Goal: Task Accomplishment & Management: Manage account settings

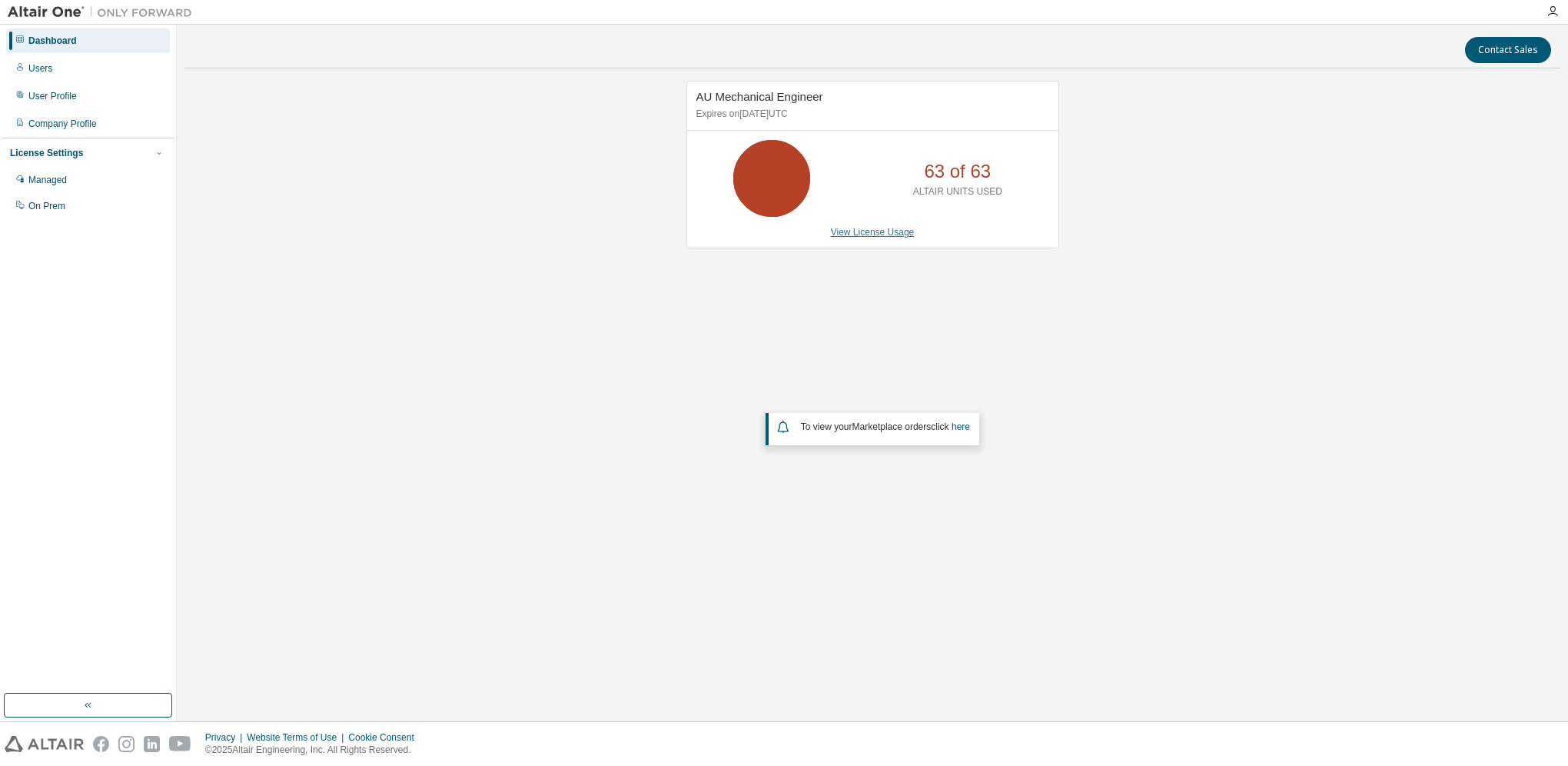
click at [866, 231] on link "View License Usage" at bounding box center [872, 232] width 83 height 11
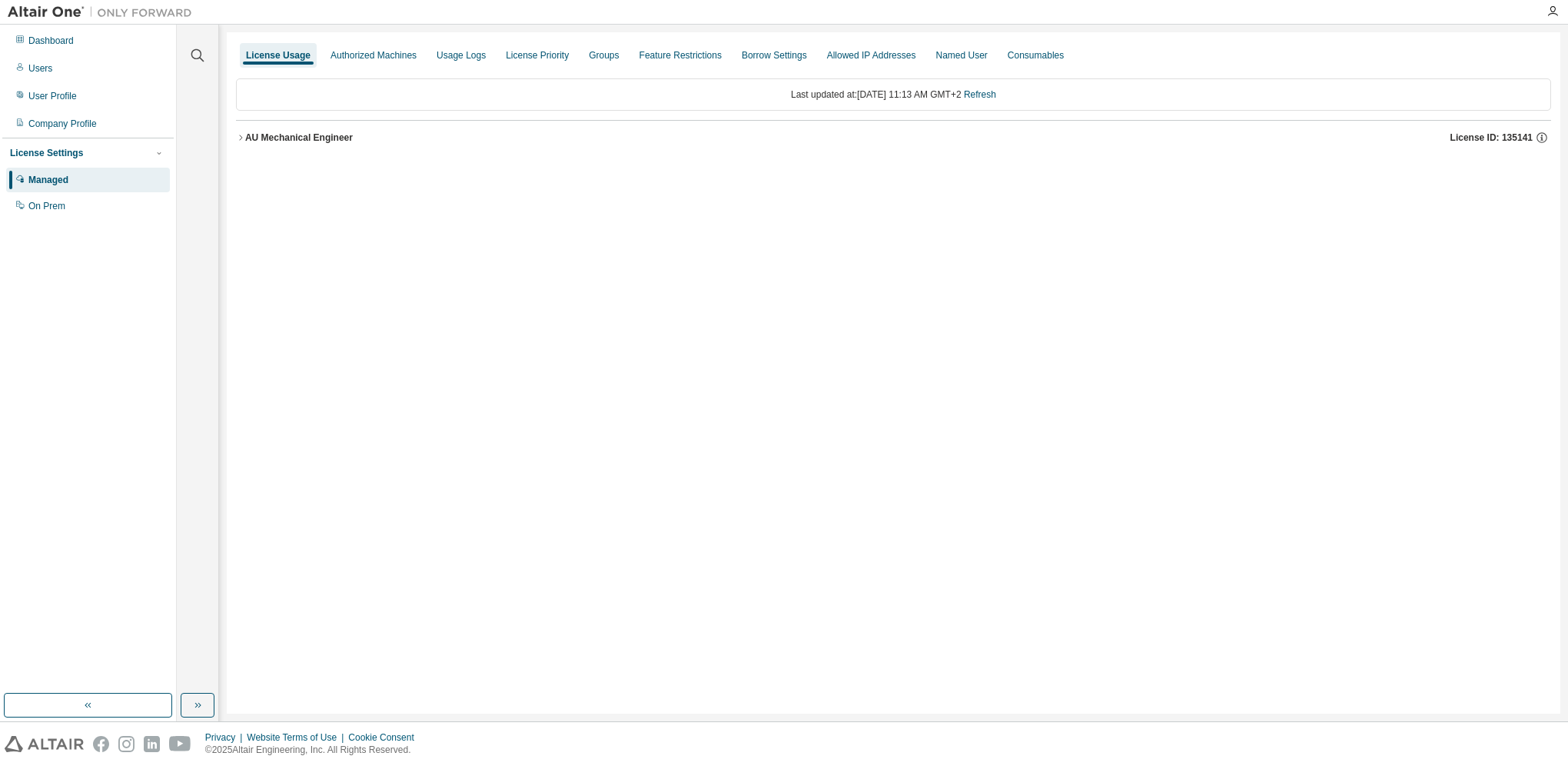
click at [287, 145] on button "AU Mechanical Engineer License ID: 135141" at bounding box center [894, 137] width 1315 height 34
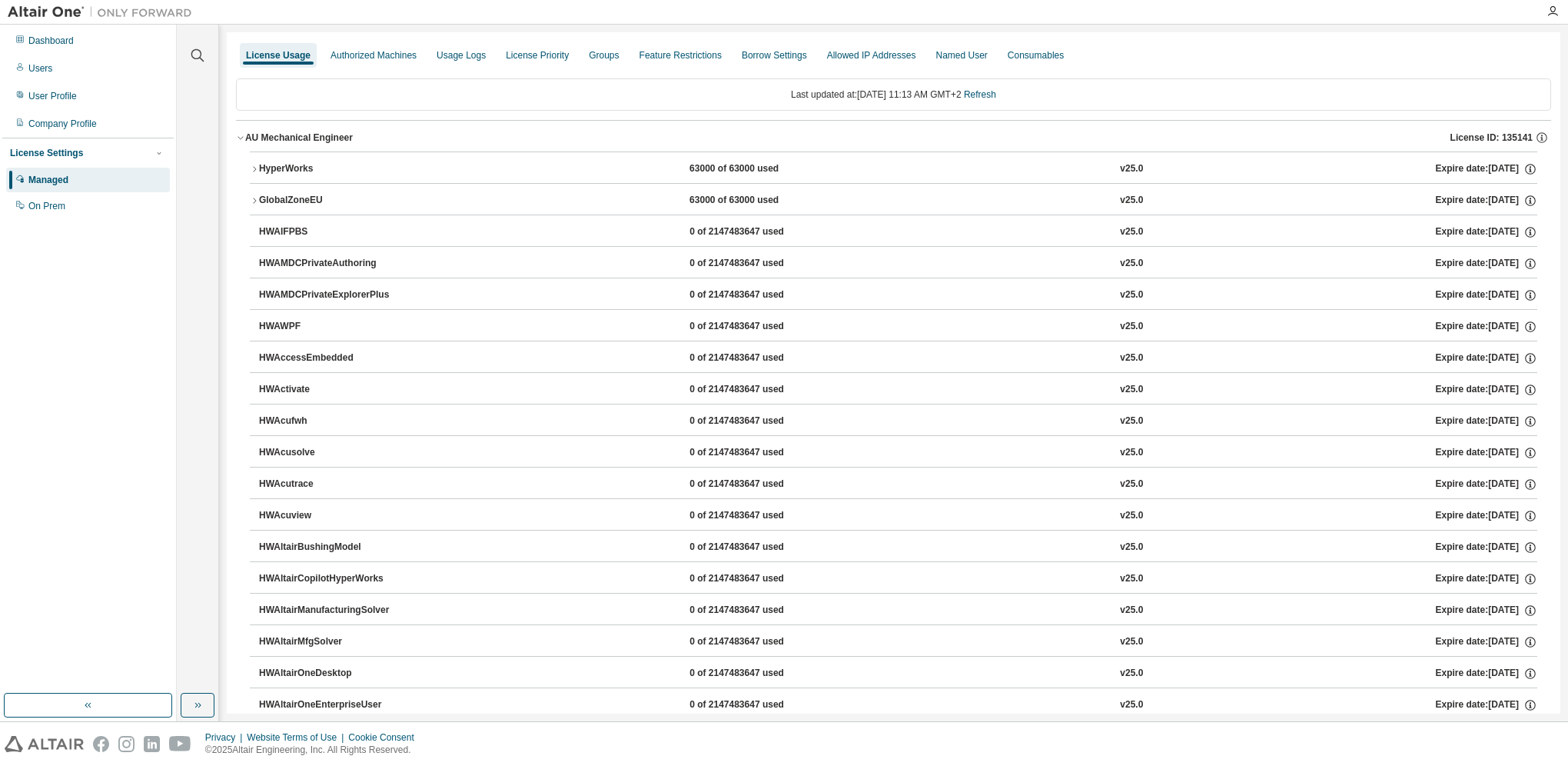
click at [281, 164] on div "HyperWorks" at bounding box center [328, 170] width 139 height 14
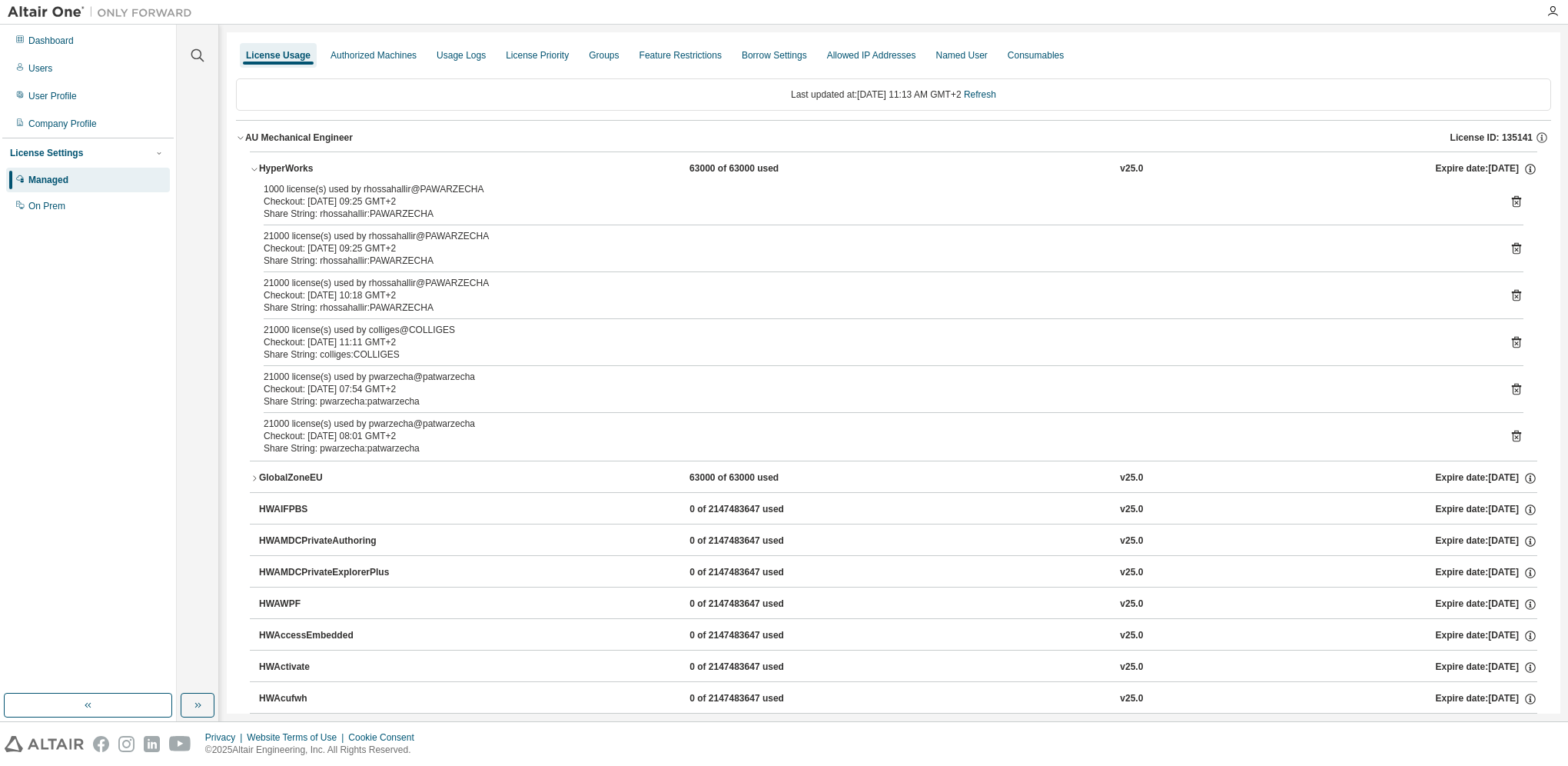
click at [1512, 341] on icon at bounding box center [1517, 343] width 14 height 14
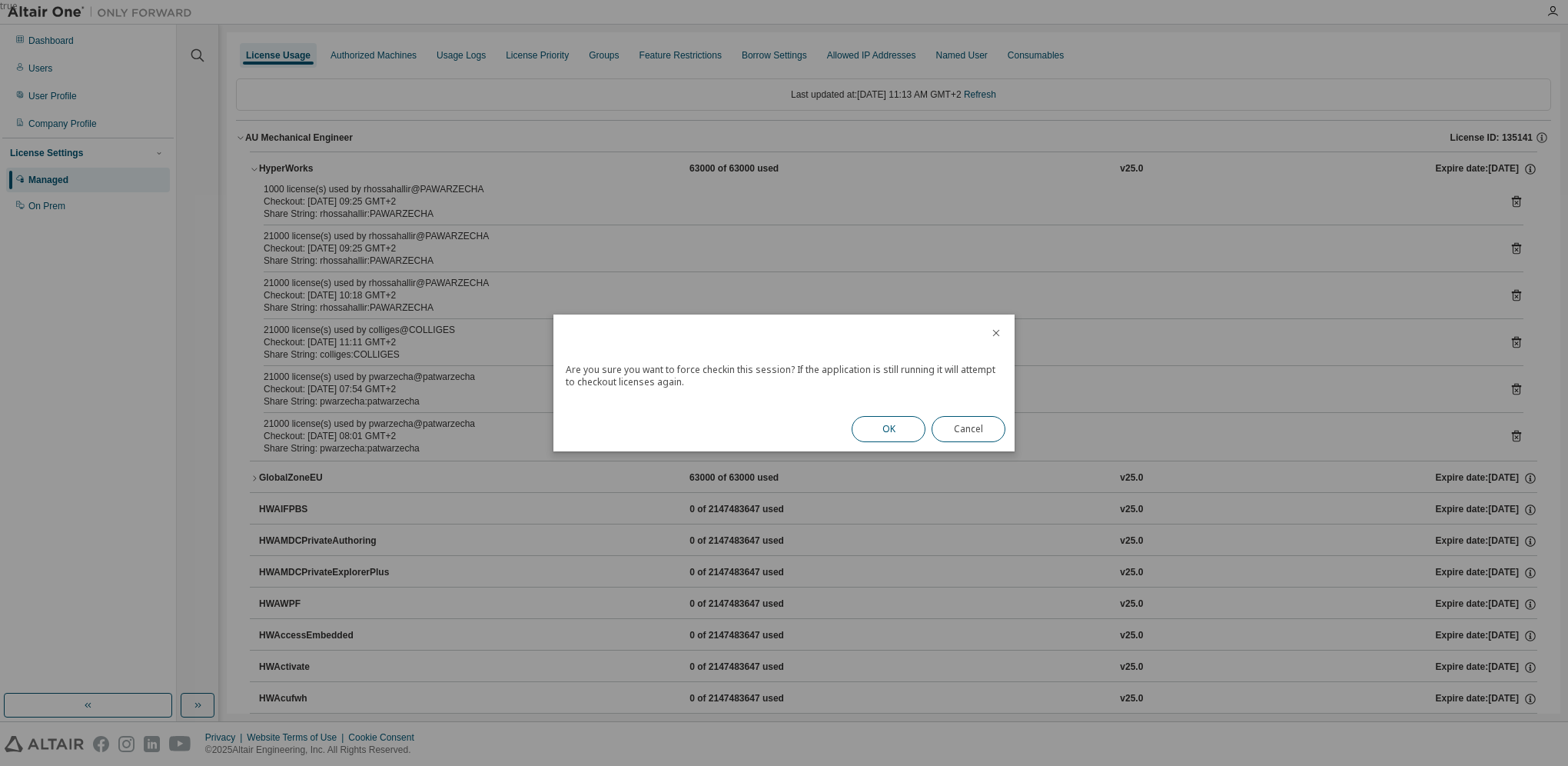
click at [903, 428] on button "OK" at bounding box center [888, 430] width 74 height 26
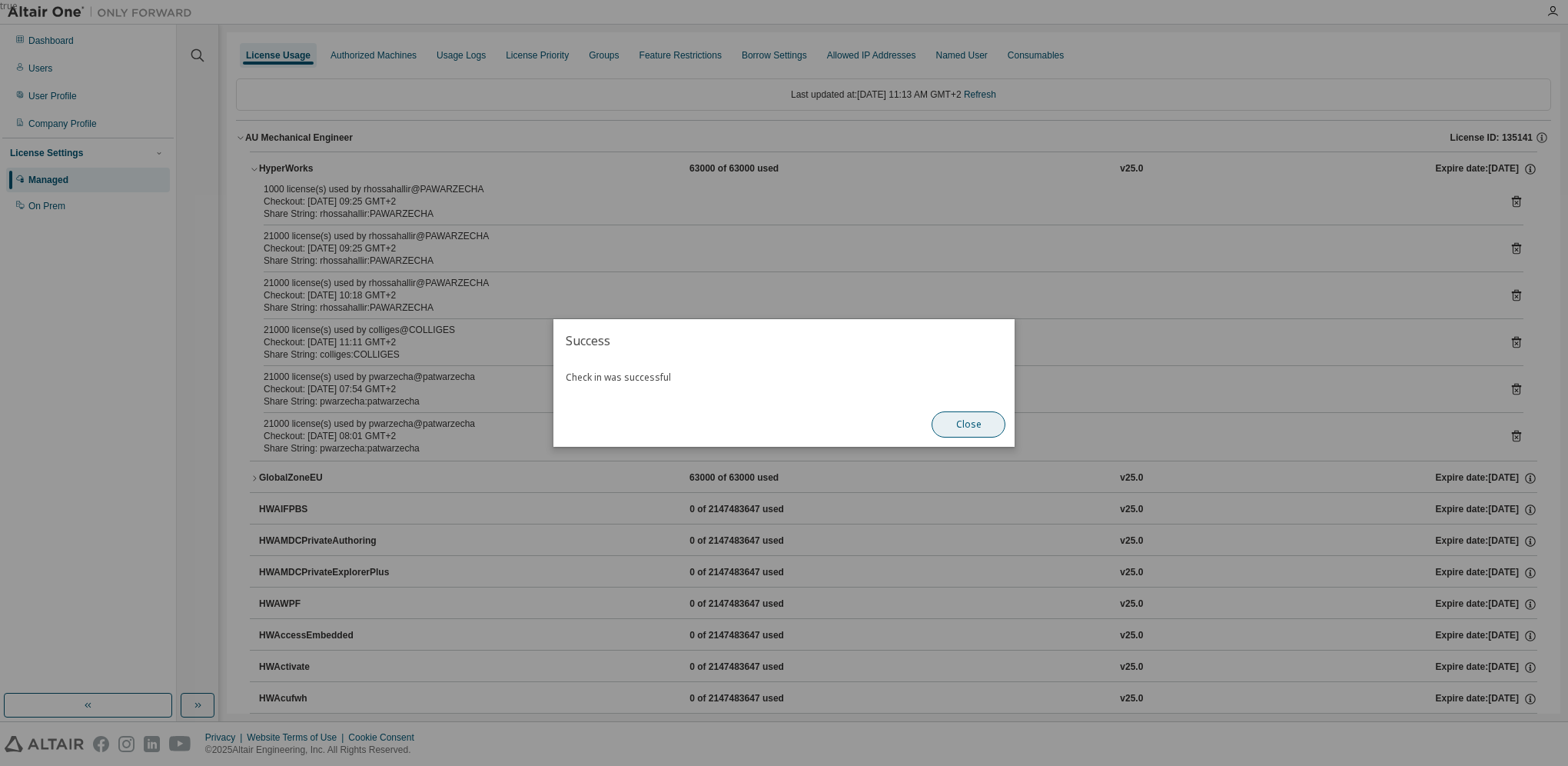
click at [976, 424] on button "Close" at bounding box center [968, 424] width 74 height 26
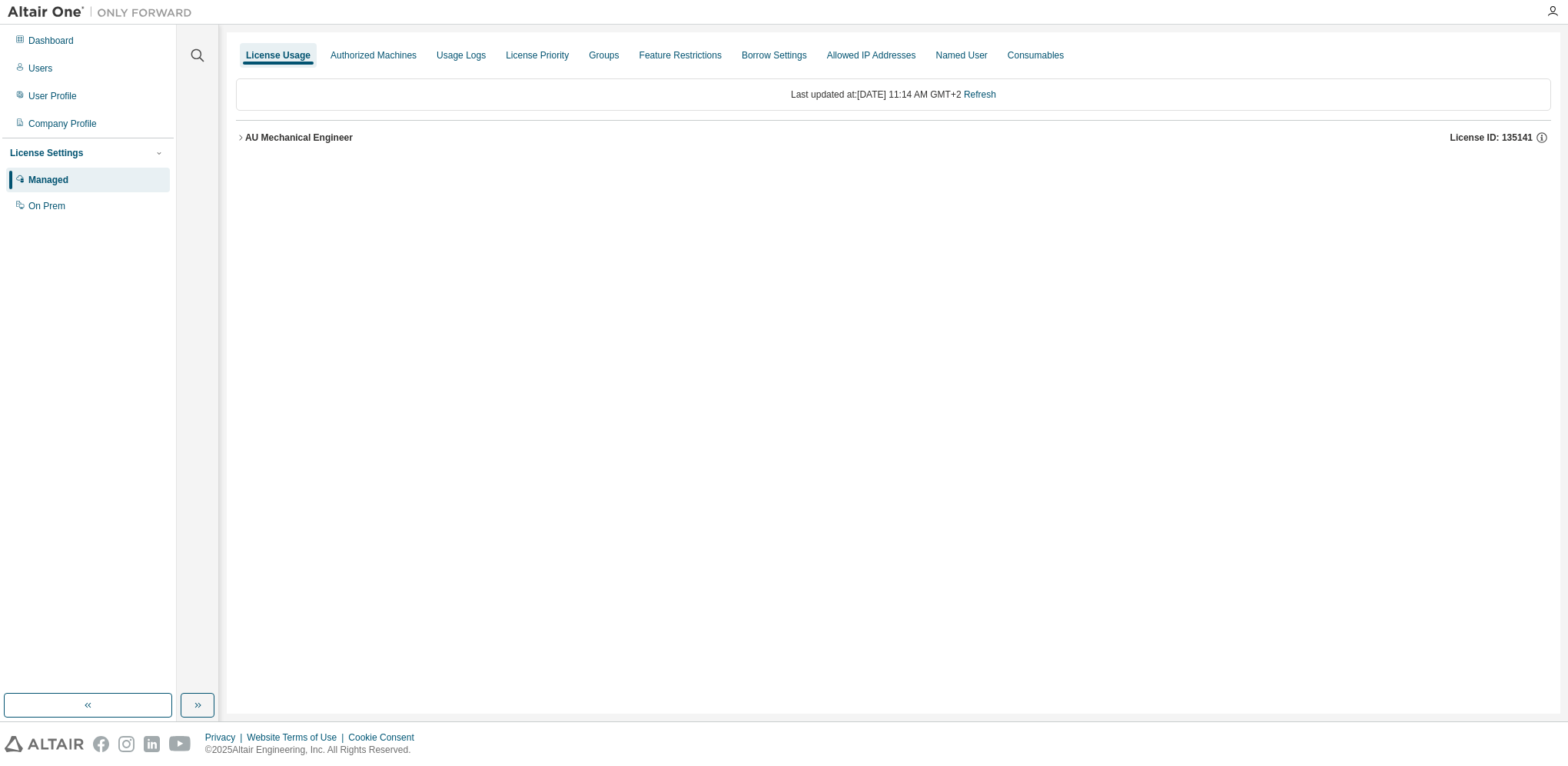
click at [299, 140] on div "AU Mechanical Engineer" at bounding box center [298, 138] width 108 height 12
click at [253, 141] on div "AU Mechanical Engineer" at bounding box center [298, 138] width 108 height 12
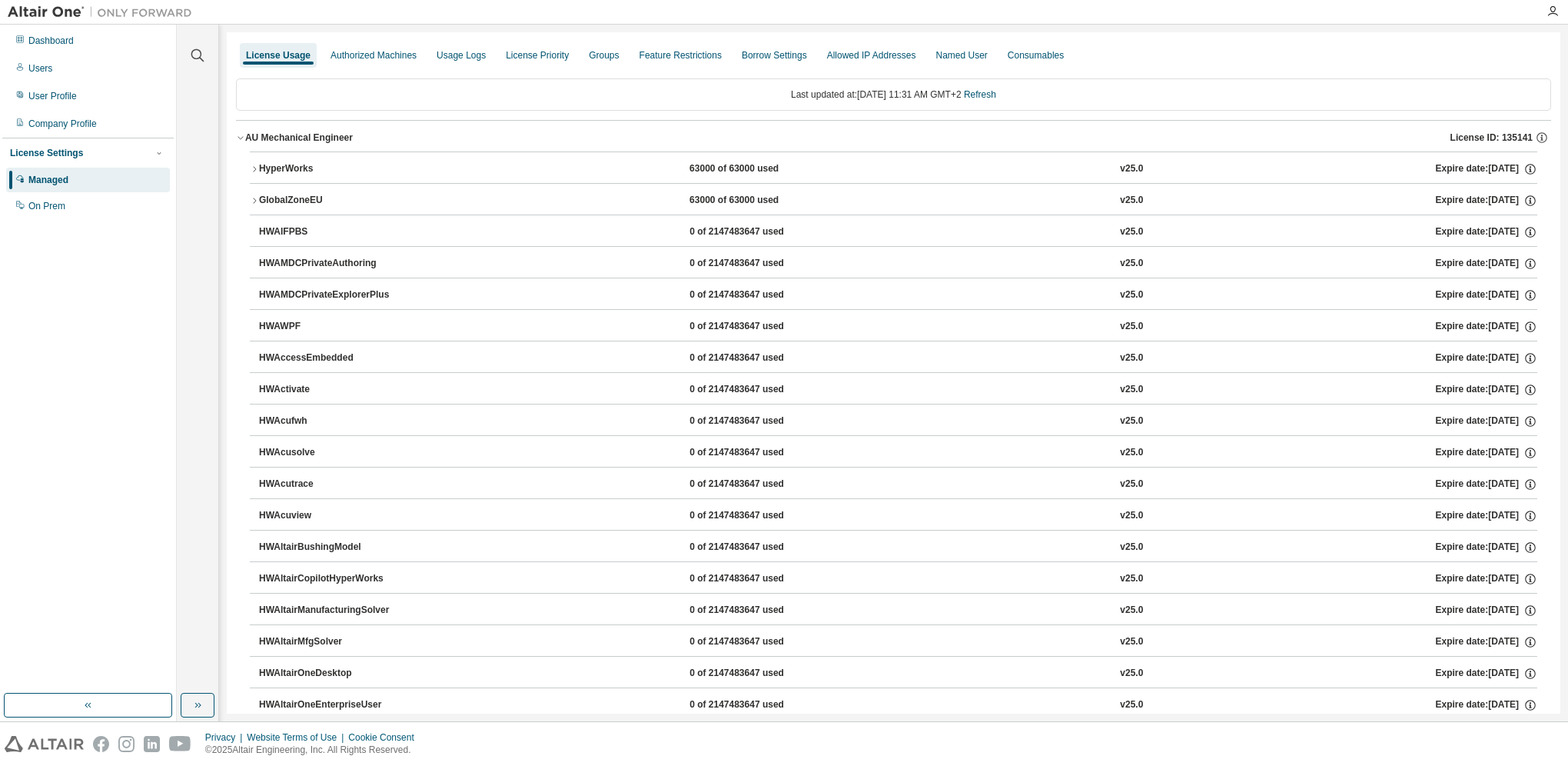
click at [252, 163] on button "HyperWorks 63000 of 63000 used v25.0 Expire date: [DATE]" at bounding box center [894, 169] width 1288 height 34
